Goal: Task Accomplishment & Management: Complete application form

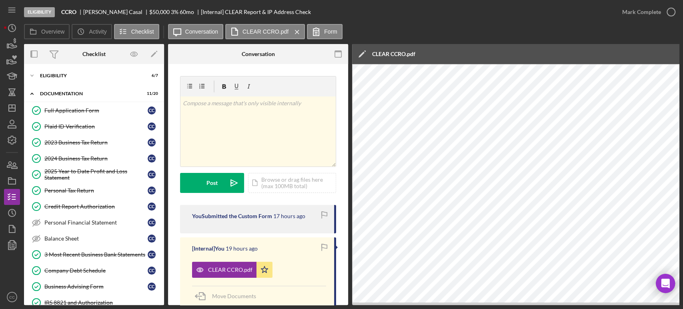
scroll to position [162, 0]
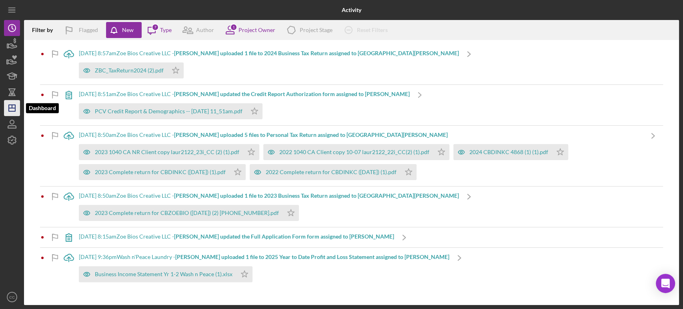
click at [12, 108] on icon "Icon/Dashboard" at bounding box center [12, 108] width 20 height 20
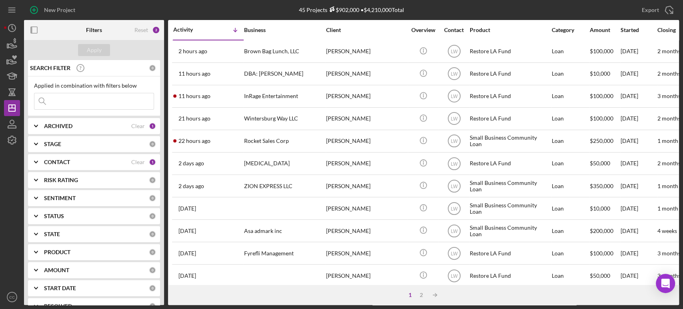
click at [49, 166] on div "CONTACT Clear 1" at bounding box center [100, 162] width 112 height 16
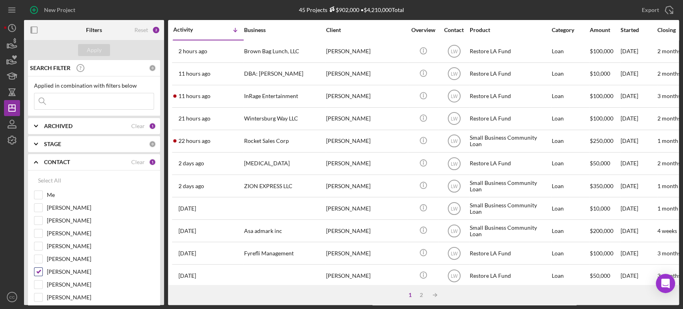
click at [36, 271] on input "Lameisha Williams" at bounding box center [38, 272] width 8 height 8
checkbox input "false"
click at [38, 196] on input "Me" at bounding box center [38, 195] width 8 height 8
checkbox input "true"
click at [99, 50] on div "Apply" at bounding box center [94, 50] width 15 height 12
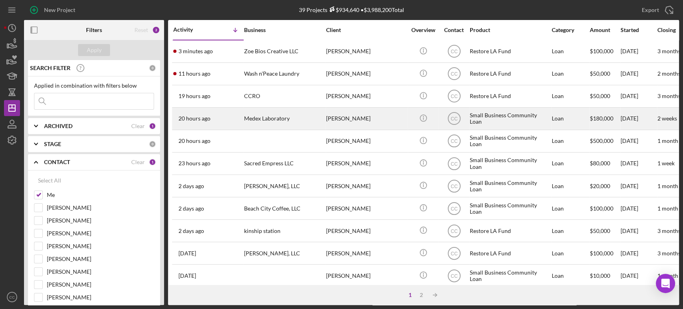
click at [292, 117] on div "Medex Laboratory" at bounding box center [284, 118] width 80 height 21
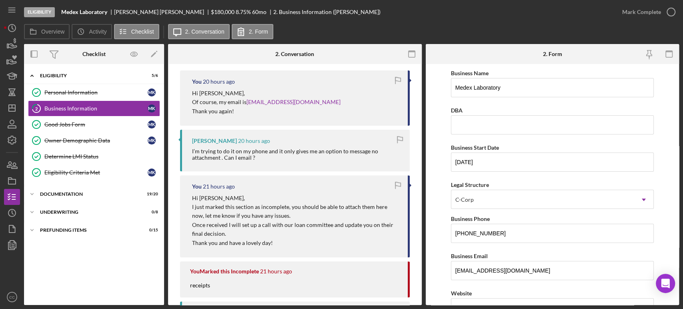
scroll to position [178, 0]
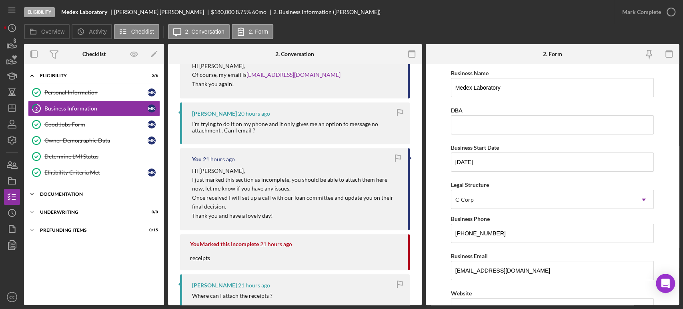
click at [42, 192] on div "Documentation" at bounding box center [97, 194] width 114 height 5
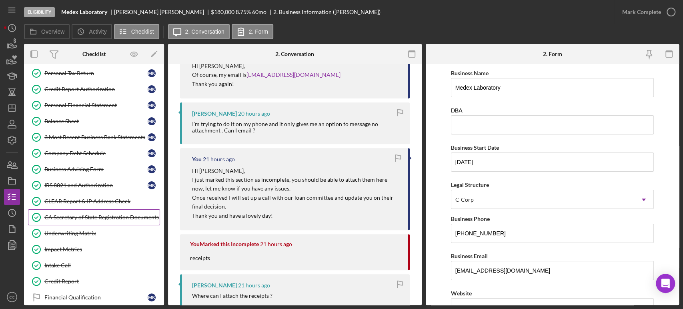
scroll to position [222, 0]
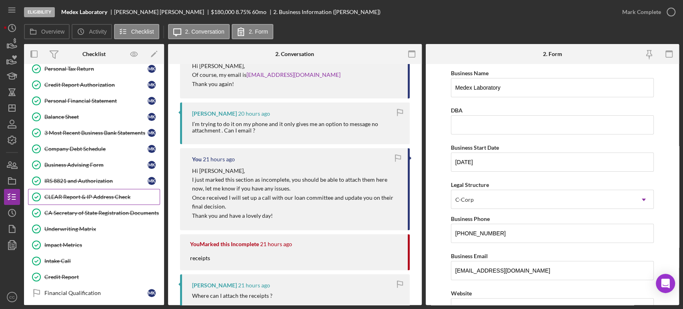
click at [90, 197] on div "CLEAR Report & IP Address Check" at bounding box center [101, 197] width 115 height 6
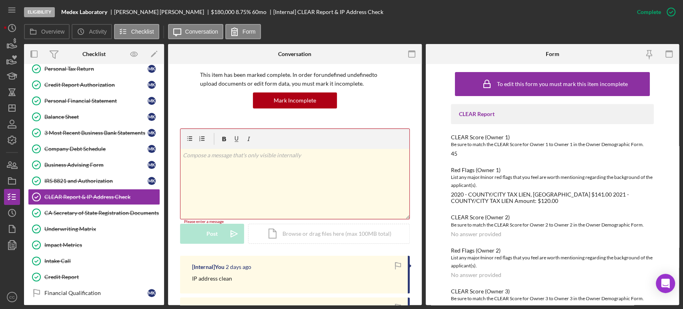
scroll to position [44, 0]
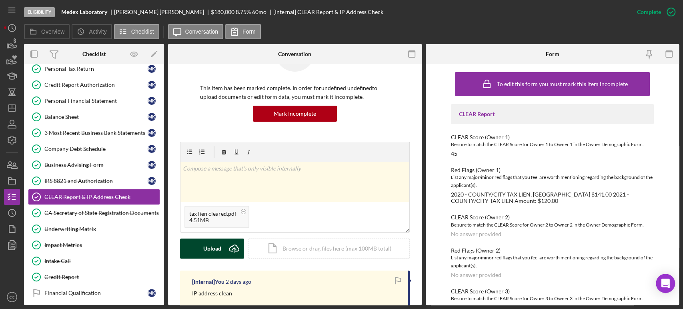
click at [221, 249] on button "Upload Icon/Upload" at bounding box center [212, 248] width 64 height 20
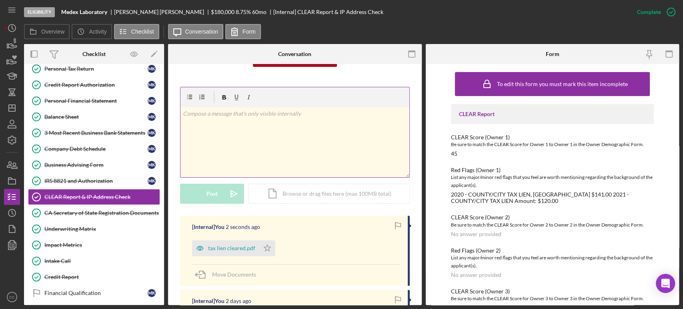
scroll to position [133, 0]
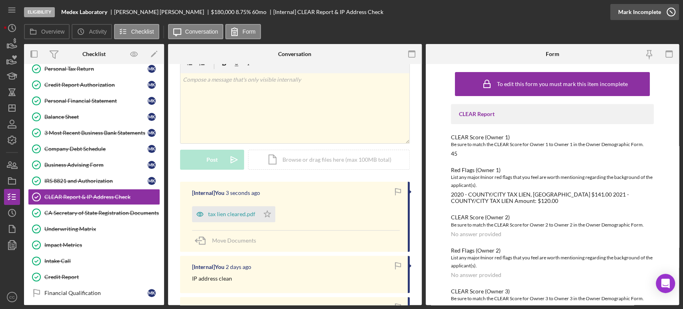
click at [661, 10] on icon "button" at bounding box center [671, 12] width 20 height 20
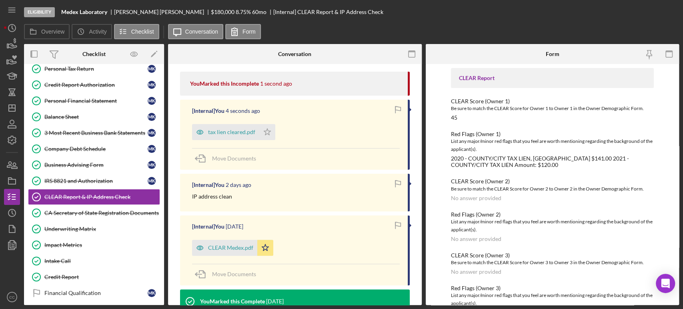
scroll to position [23, 0]
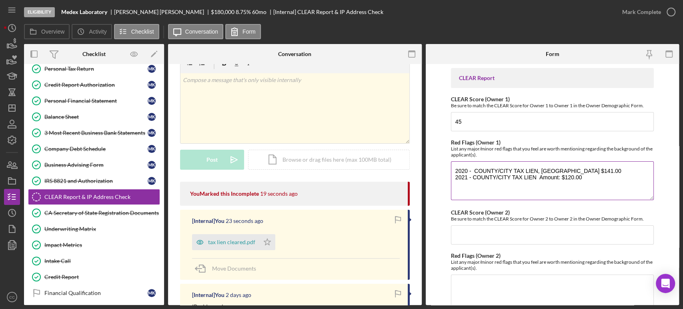
click at [587, 177] on textarea "2020 - COUNTY/CITY TAX LIEN, Amount $141.00 2021 - COUNTY/CITY TAX LIEN Amount:…" at bounding box center [552, 180] width 203 height 38
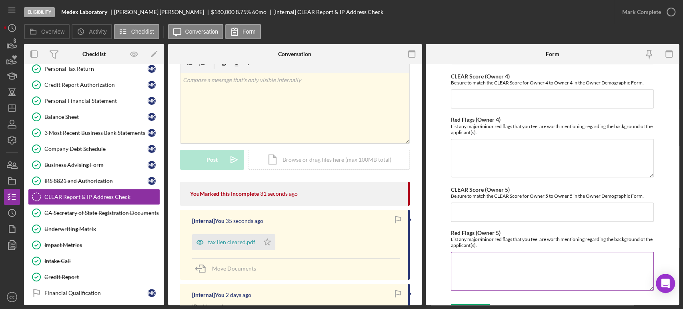
scroll to position [376, 0]
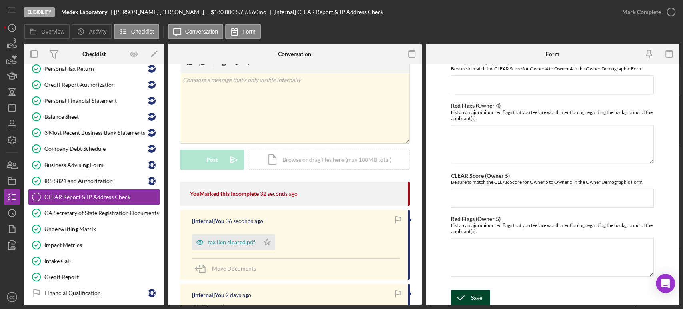
type textarea "2020 - COUNTY/CITY TAX LIEN, Amount $141.00 2021 - COUNTY/CITY TAX LIEN Amount:…"
click at [471, 301] on div "Save" at bounding box center [476, 298] width 11 height 16
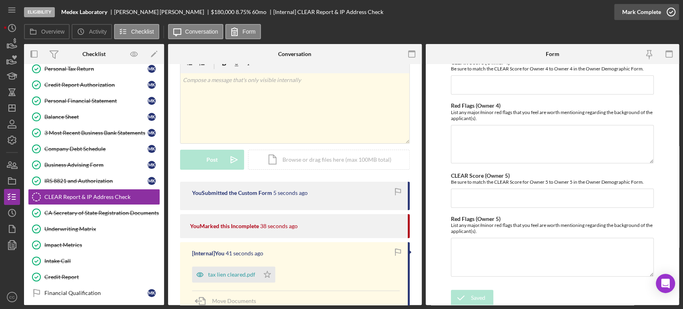
click at [667, 11] on icon "button" at bounding box center [671, 12] width 20 height 20
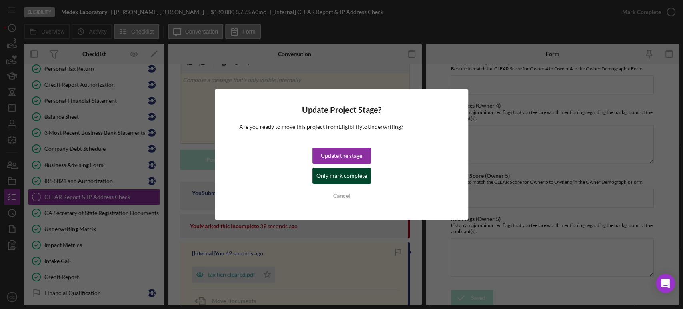
click at [329, 177] on div "Only mark complete" at bounding box center [341, 176] width 50 height 16
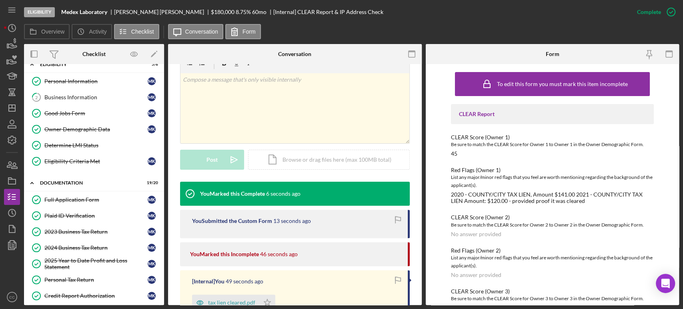
scroll to position [0, 0]
